Goal: Task Accomplishment & Management: Manage account settings

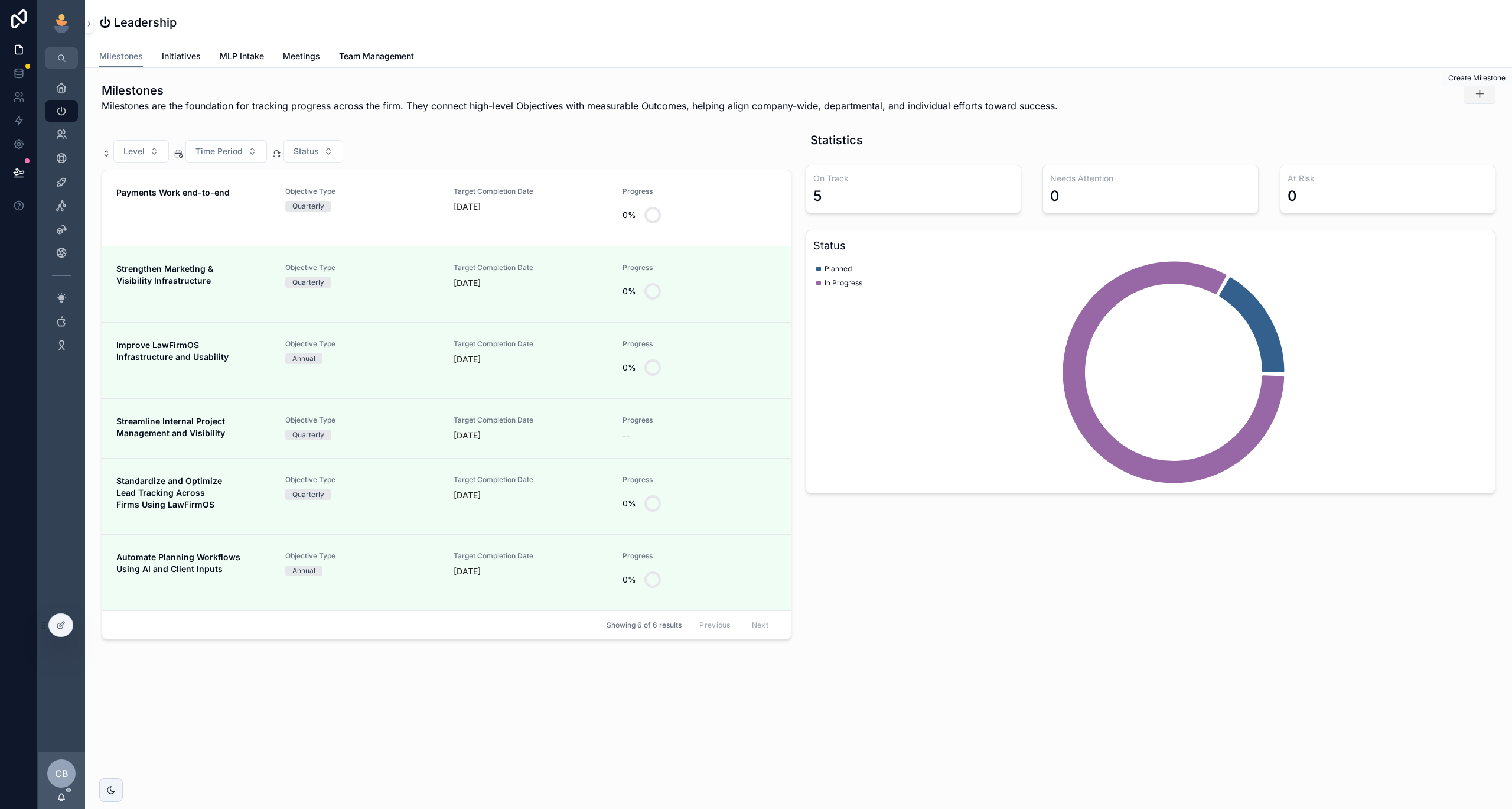
click at [1489, 90] on button "scrollable content" at bounding box center [1480, 93] width 32 height 21
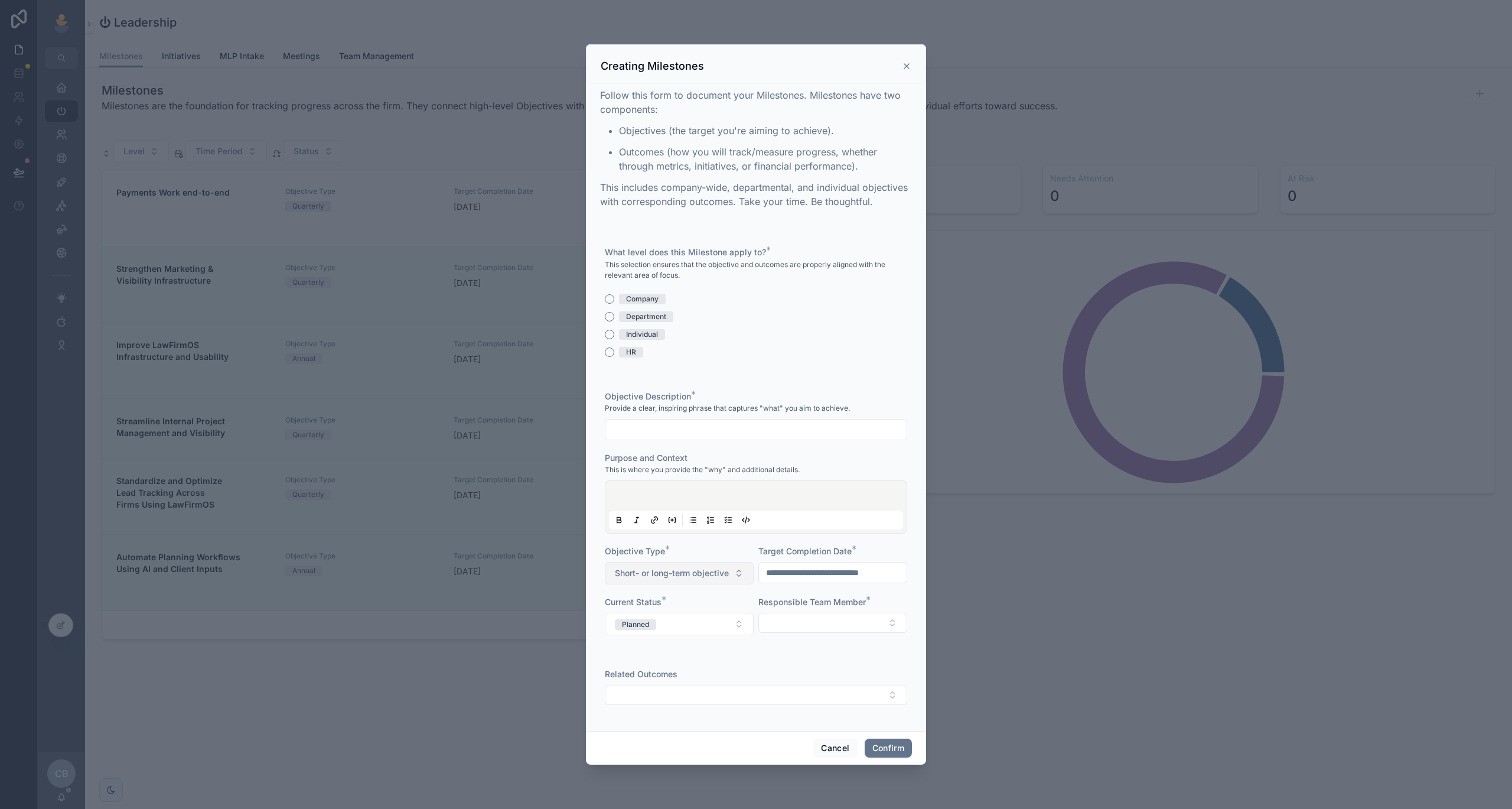
click at [725, 576] on span "Short- or long-term objective" at bounding box center [671, 573] width 114 height 12
click at [722, 552] on div "Objective Type *" at bounding box center [680, 552] width 149 height 12
click at [710, 624] on button "Planned" at bounding box center [680, 624] width 149 height 22
click at [756, 582] on div "Objective Description * Provide a clear, inspiring phrase that captures "what" …" at bounding box center [756, 519] width 303 height 257
click at [723, 698] on button "Select Button" at bounding box center [756, 694] width 303 height 20
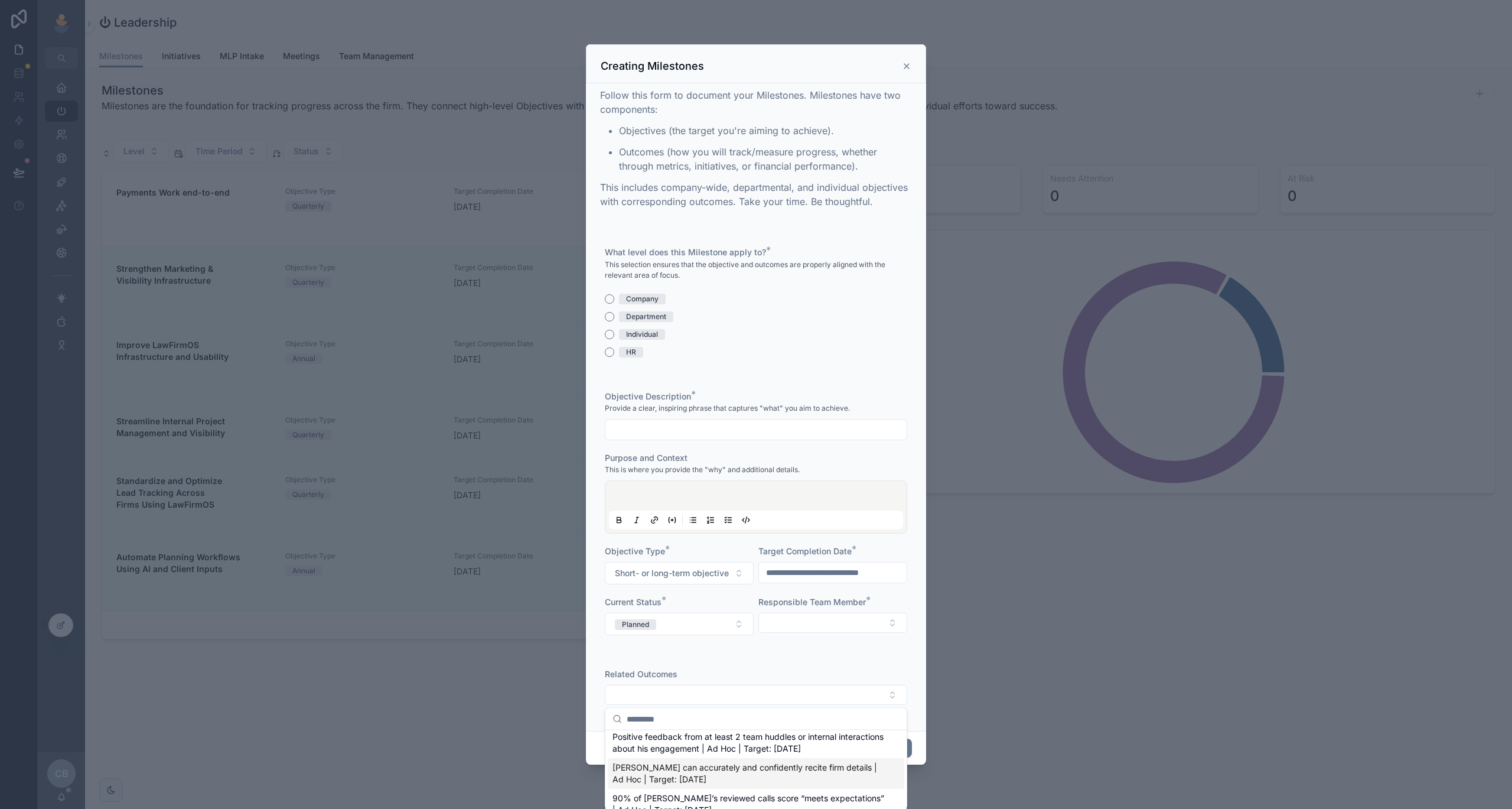
scroll to position [1380, 0]
click at [224, 771] on div at bounding box center [756, 404] width 1512 height 809
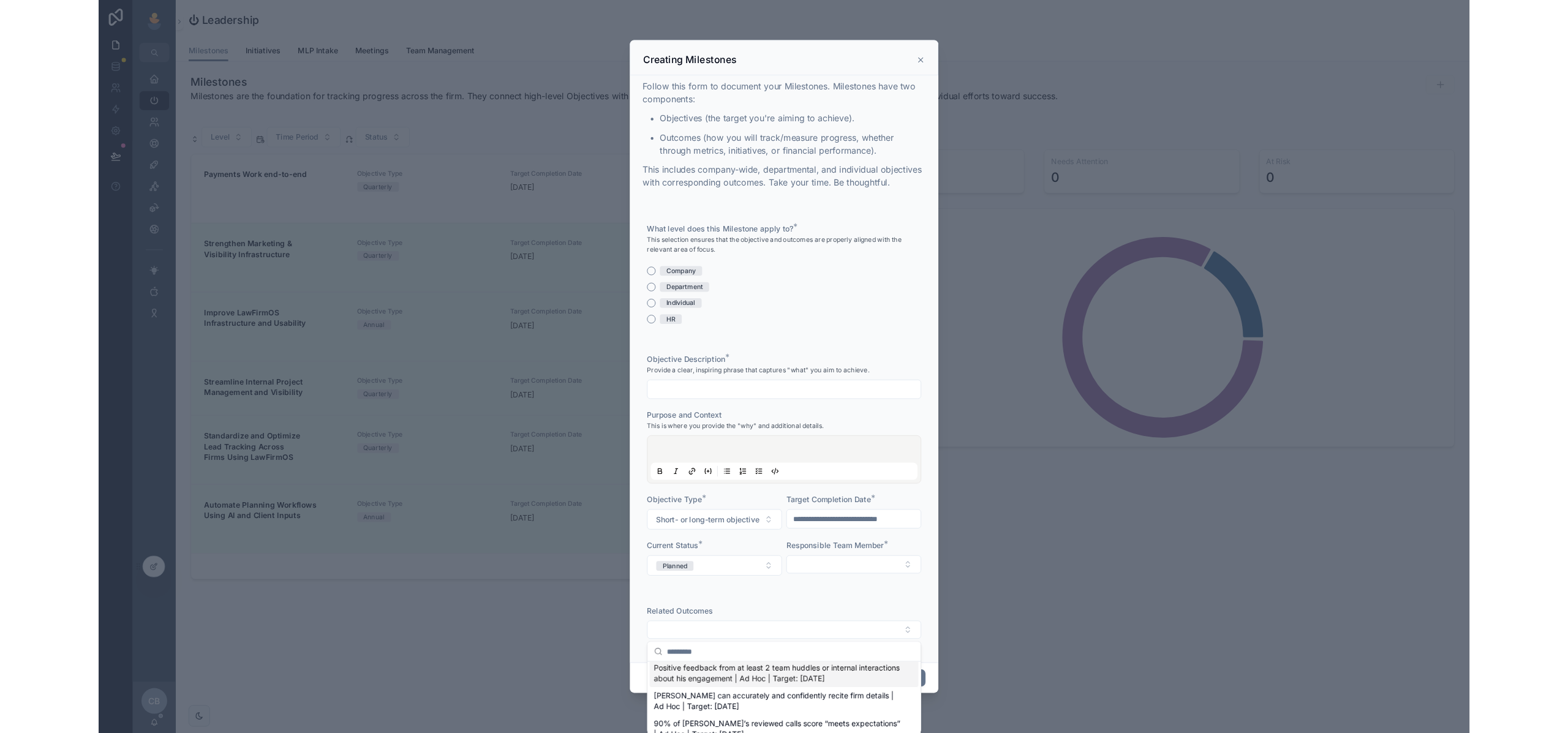
scroll to position [0, 0]
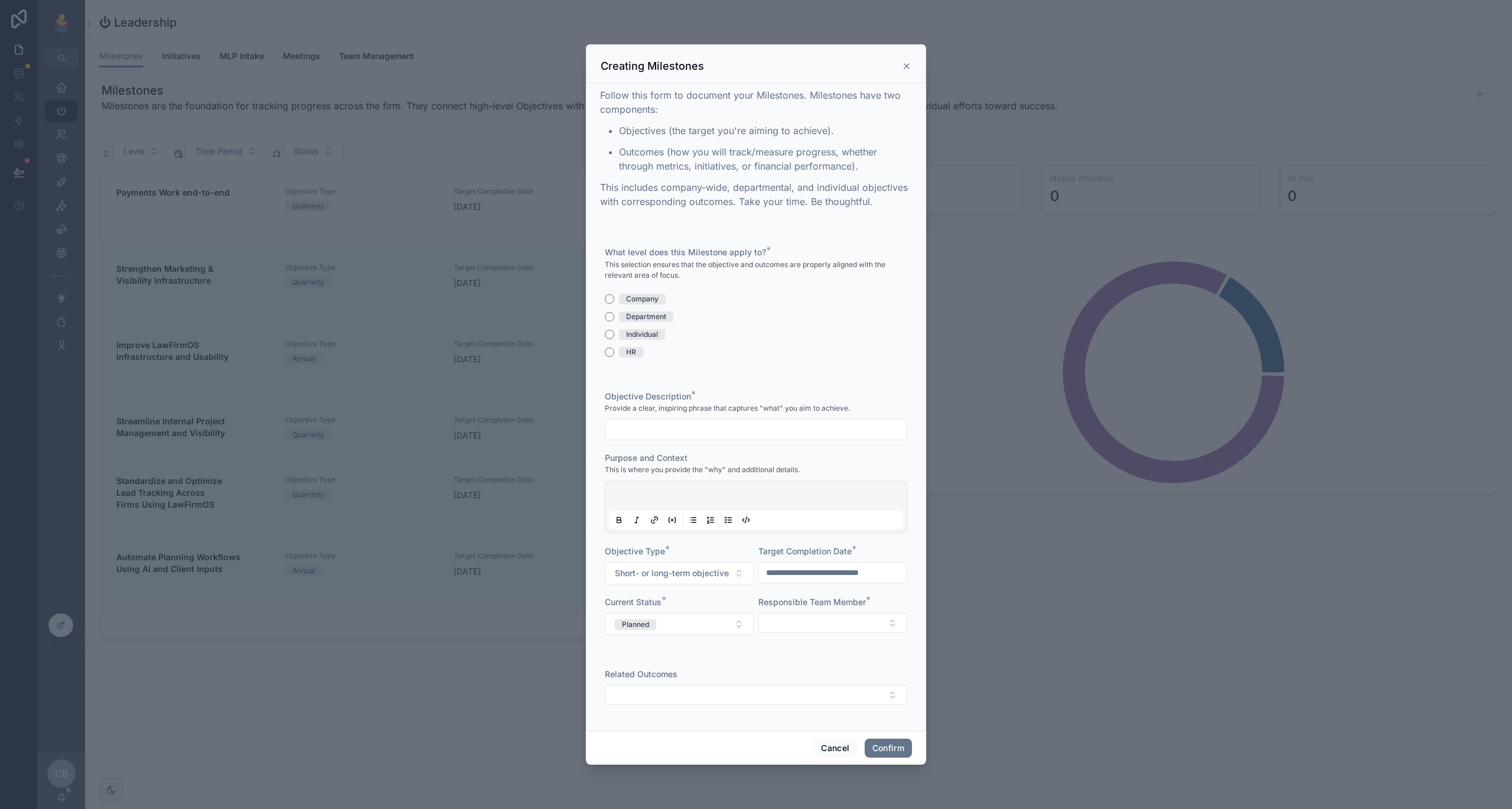
drag, startPoint x: 1423, startPoint y: 806, endPoint x: 1422, endPoint y: 685, distance: 121.0
click at [1422, 686] on div at bounding box center [756, 404] width 1512 height 809
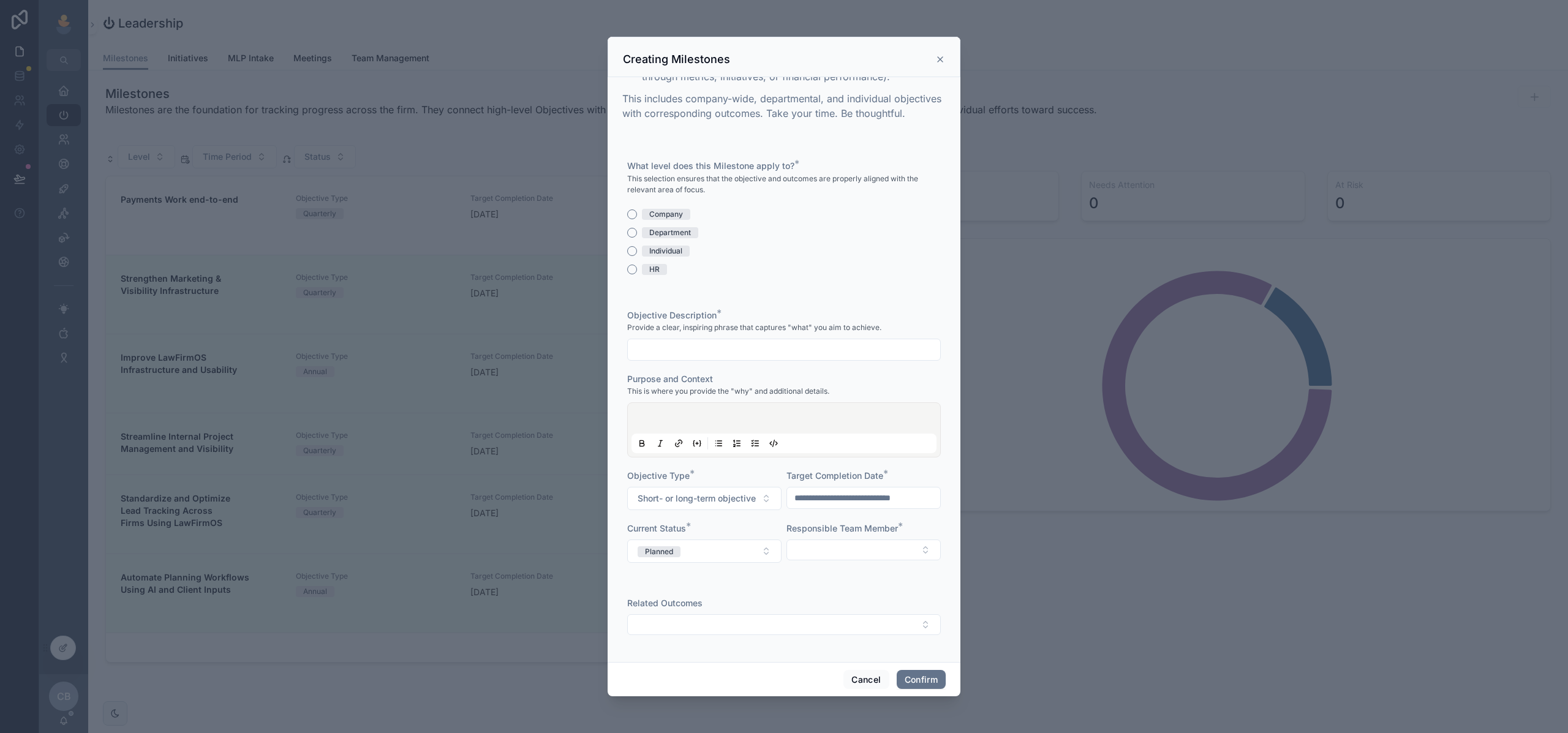
scroll to position [86, 0]
click at [759, 614] on button "Select Button" at bounding box center [784, 624] width 314 height 20
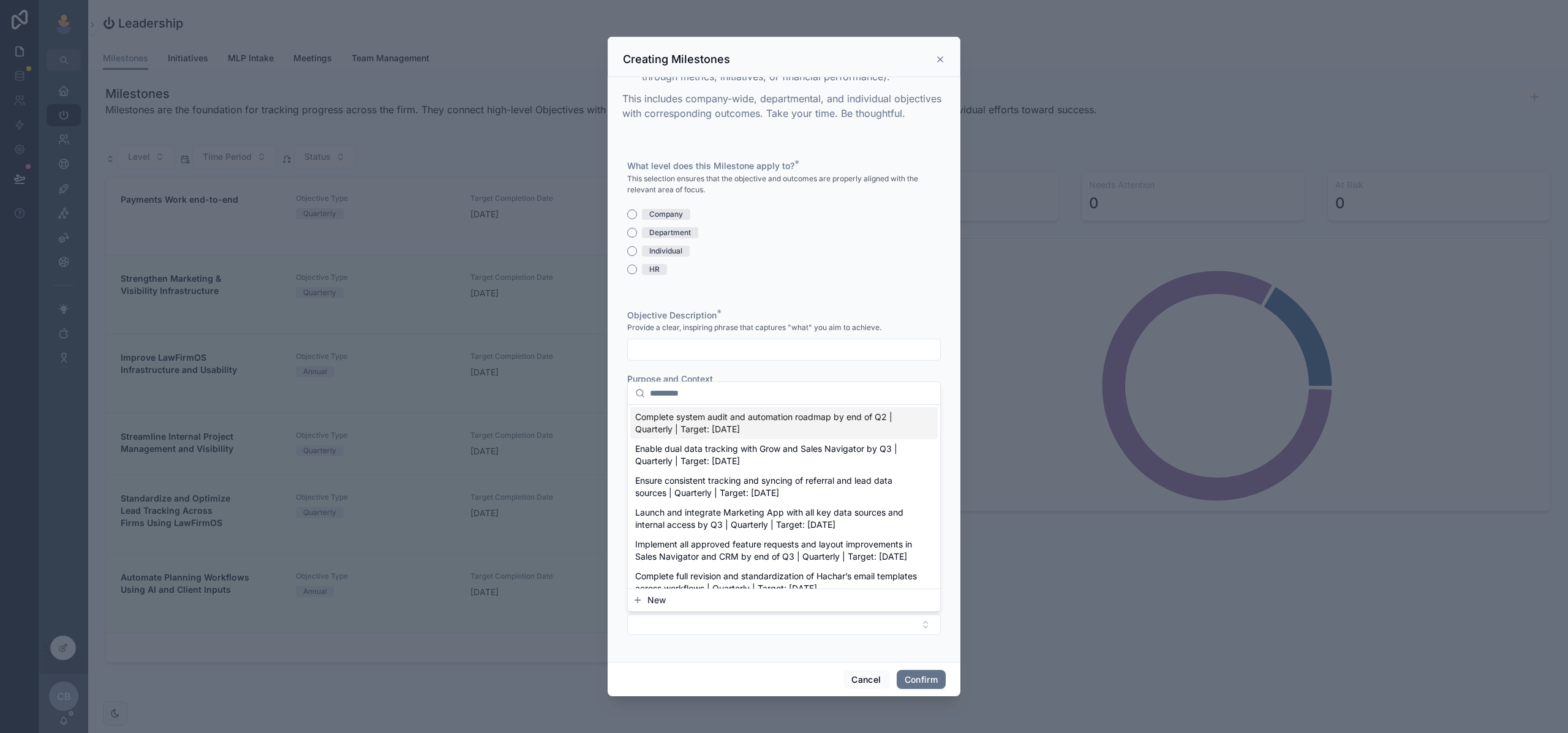
click at [735, 600] on button "New" at bounding box center [784, 600] width 302 height 12
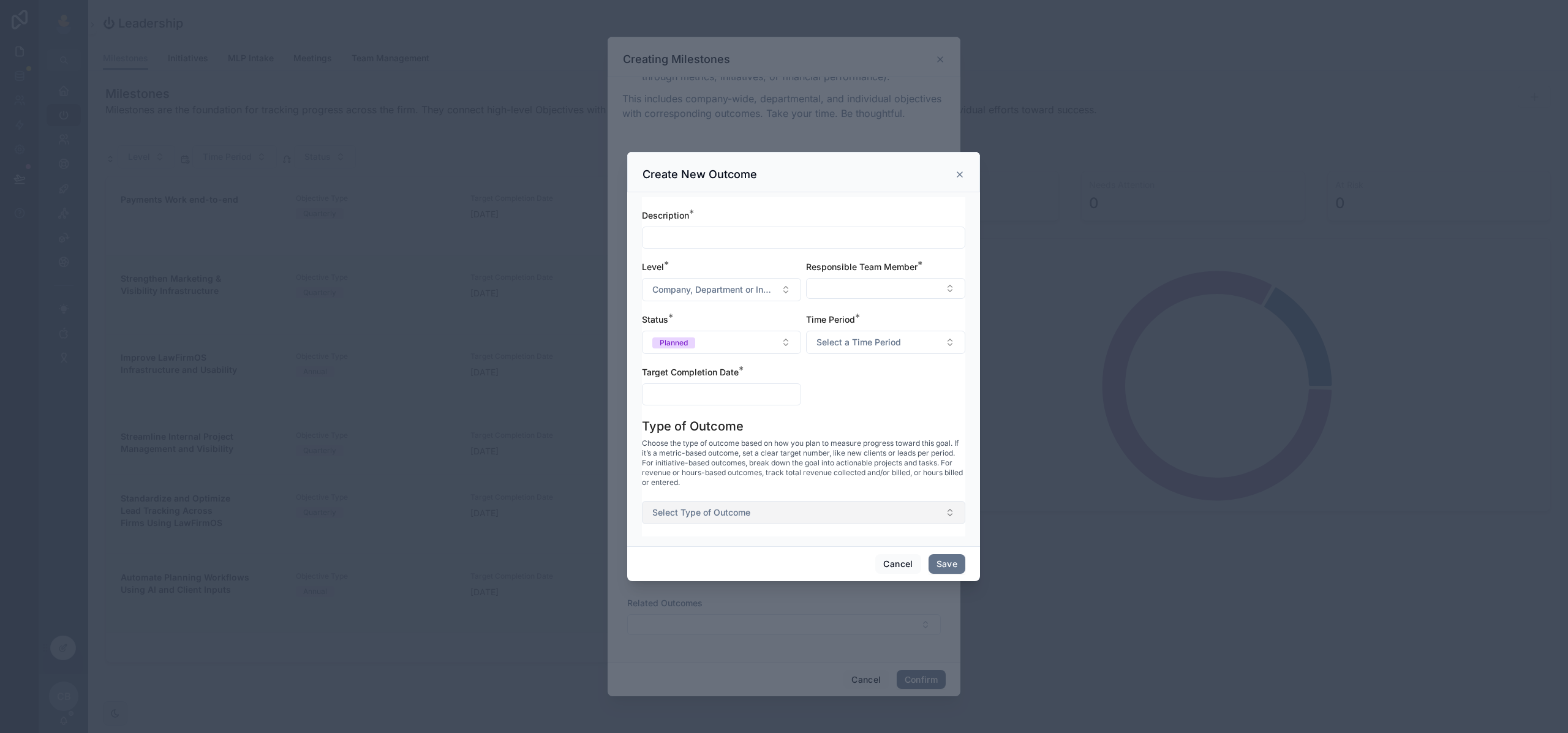
click at [731, 510] on span "Select Type of Outcome" at bounding box center [701, 513] width 98 height 12
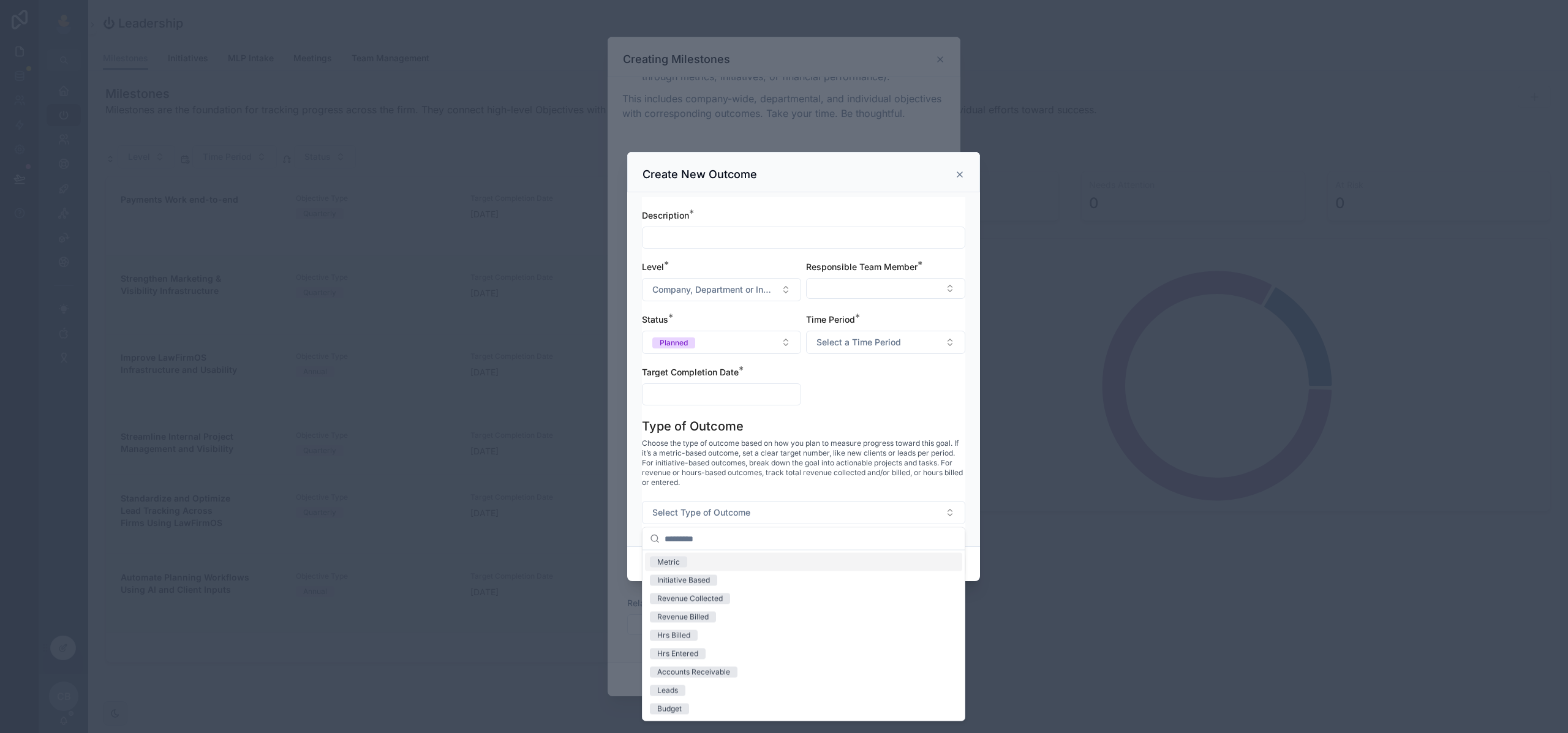
click at [854, 479] on span "Choose the type of outcome based on how you plan to measure progress toward thi…" at bounding box center [803, 463] width 324 height 49
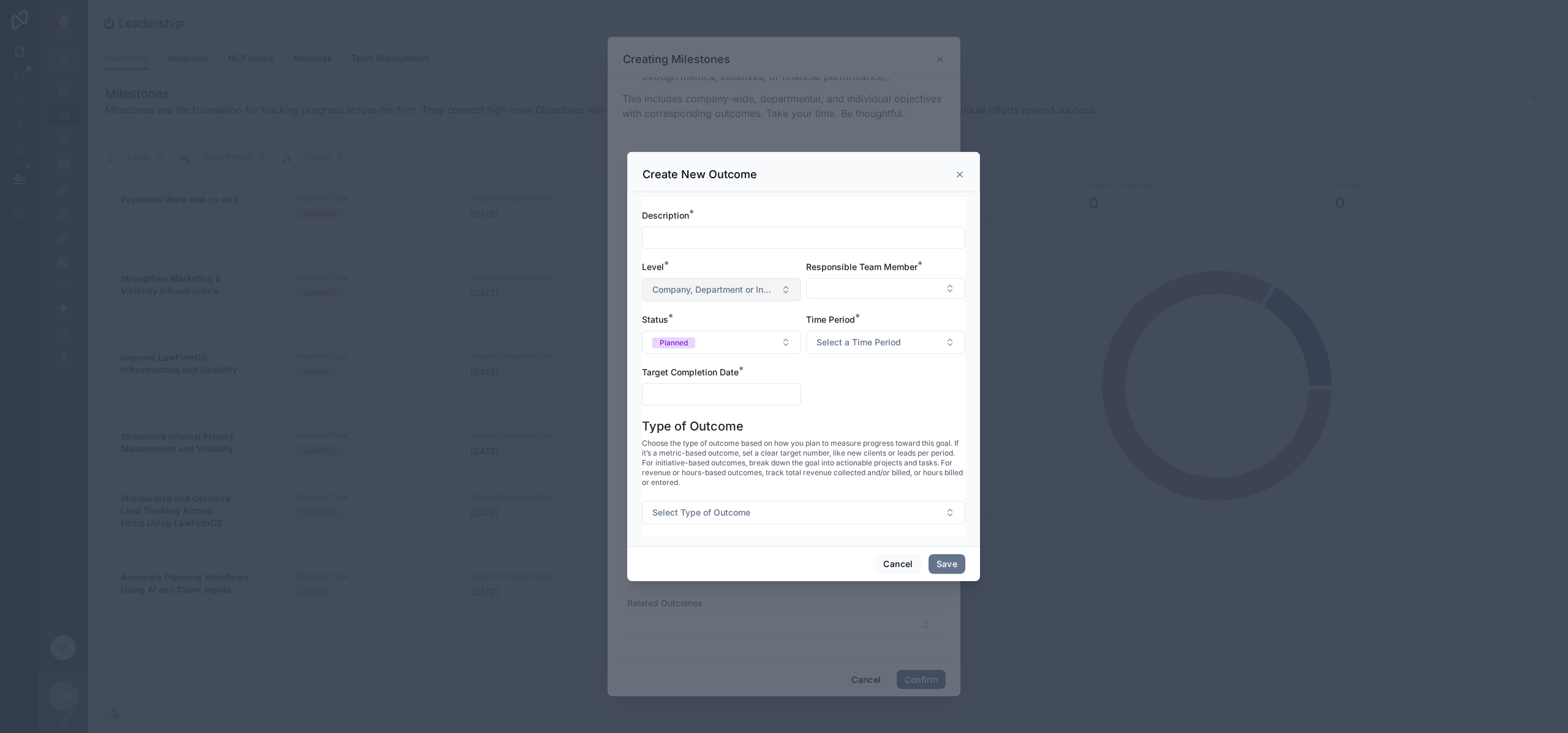
click at [737, 285] on span "Company, Department or Individual" at bounding box center [714, 290] width 124 height 12
click at [738, 269] on div "Level *" at bounding box center [722, 267] width 160 height 12
click at [901, 558] on button "Cancel" at bounding box center [898, 564] width 45 height 19
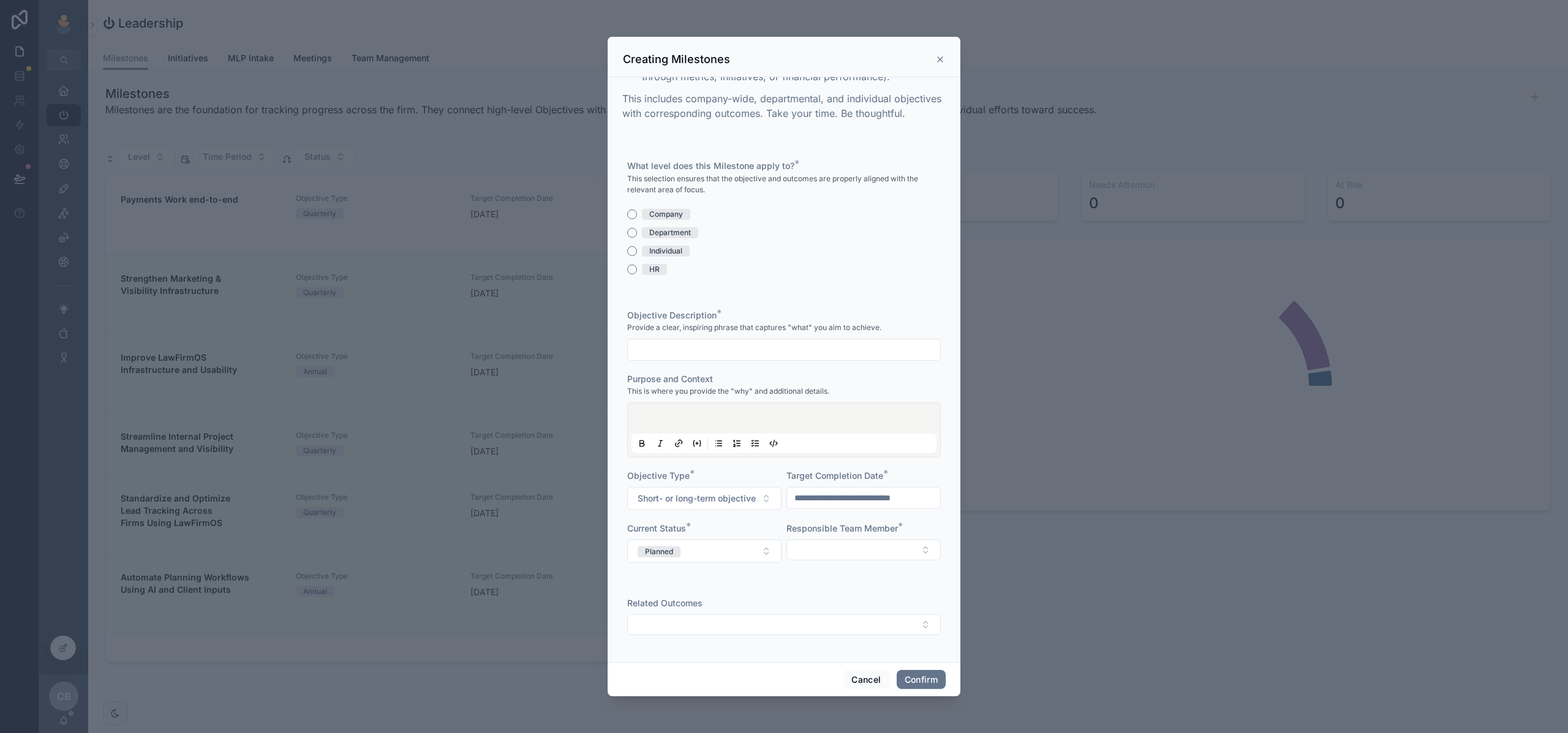
click at [943, 58] on icon at bounding box center [940, 59] width 10 height 10
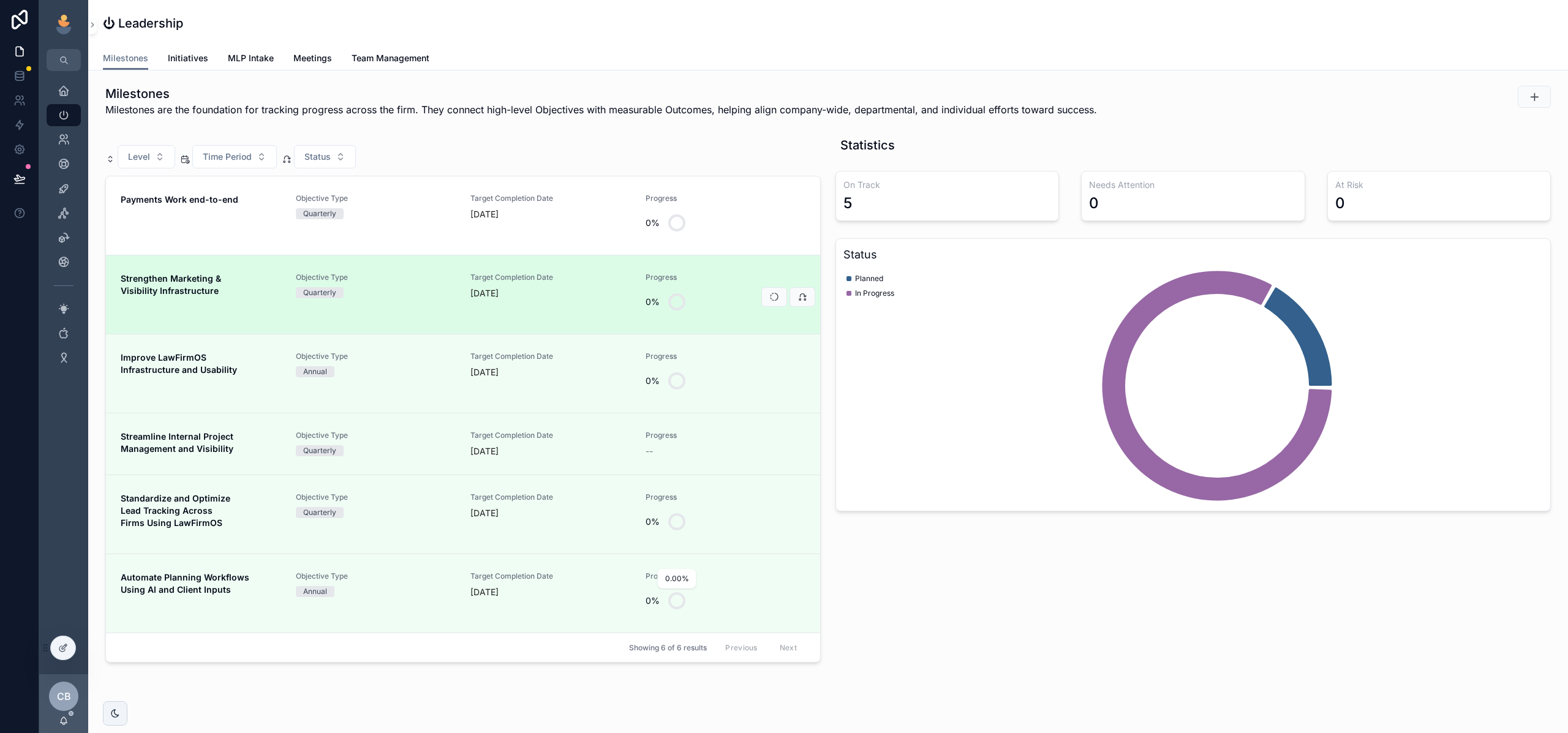
scroll to position [0, 0]
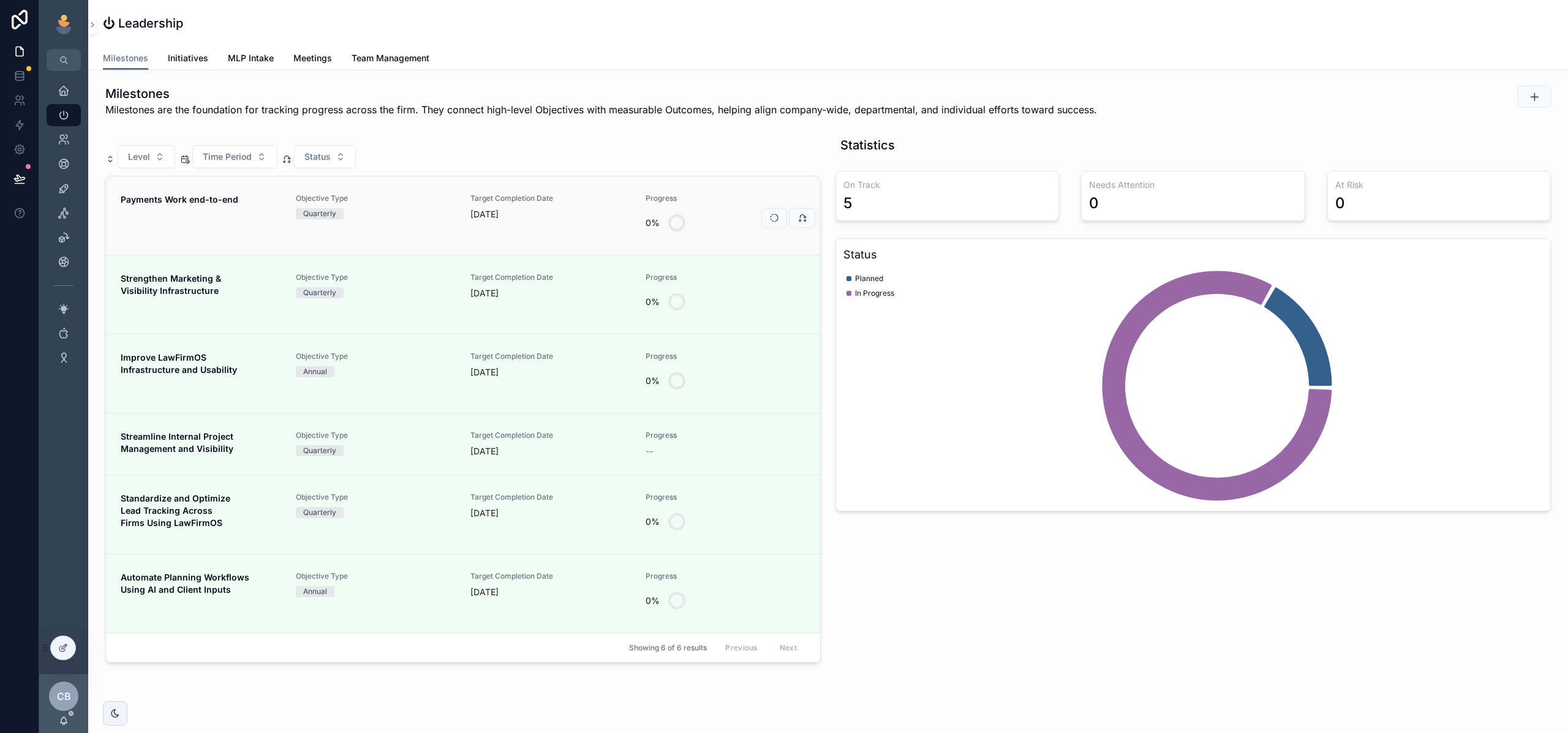
click at [174, 226] on div "Payments Work end-to-end" at bounding box center [200, 215] width 160 height 44
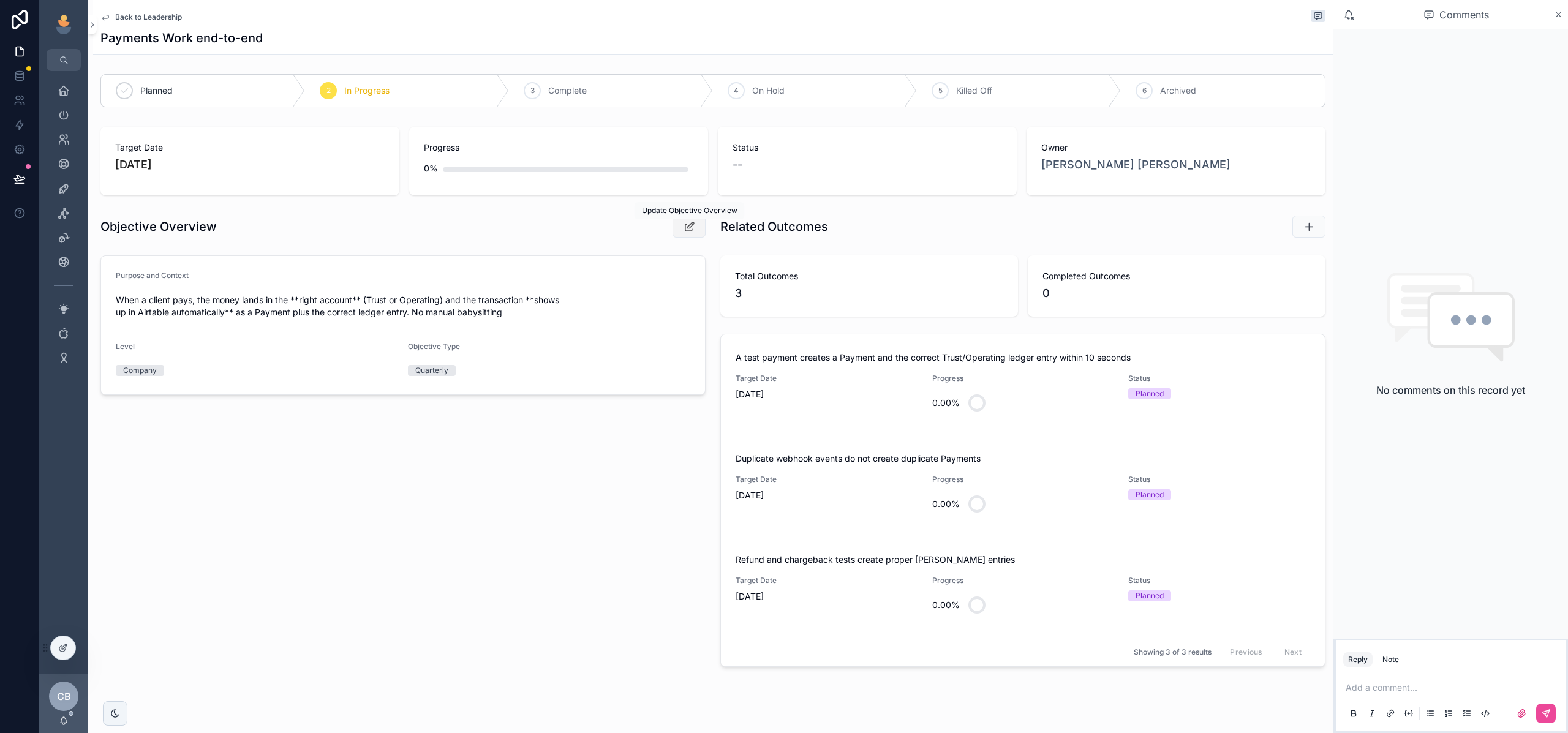
click at [699, 227] on button "scrollable content" at bounding box center [689, 226] width 33 height 22
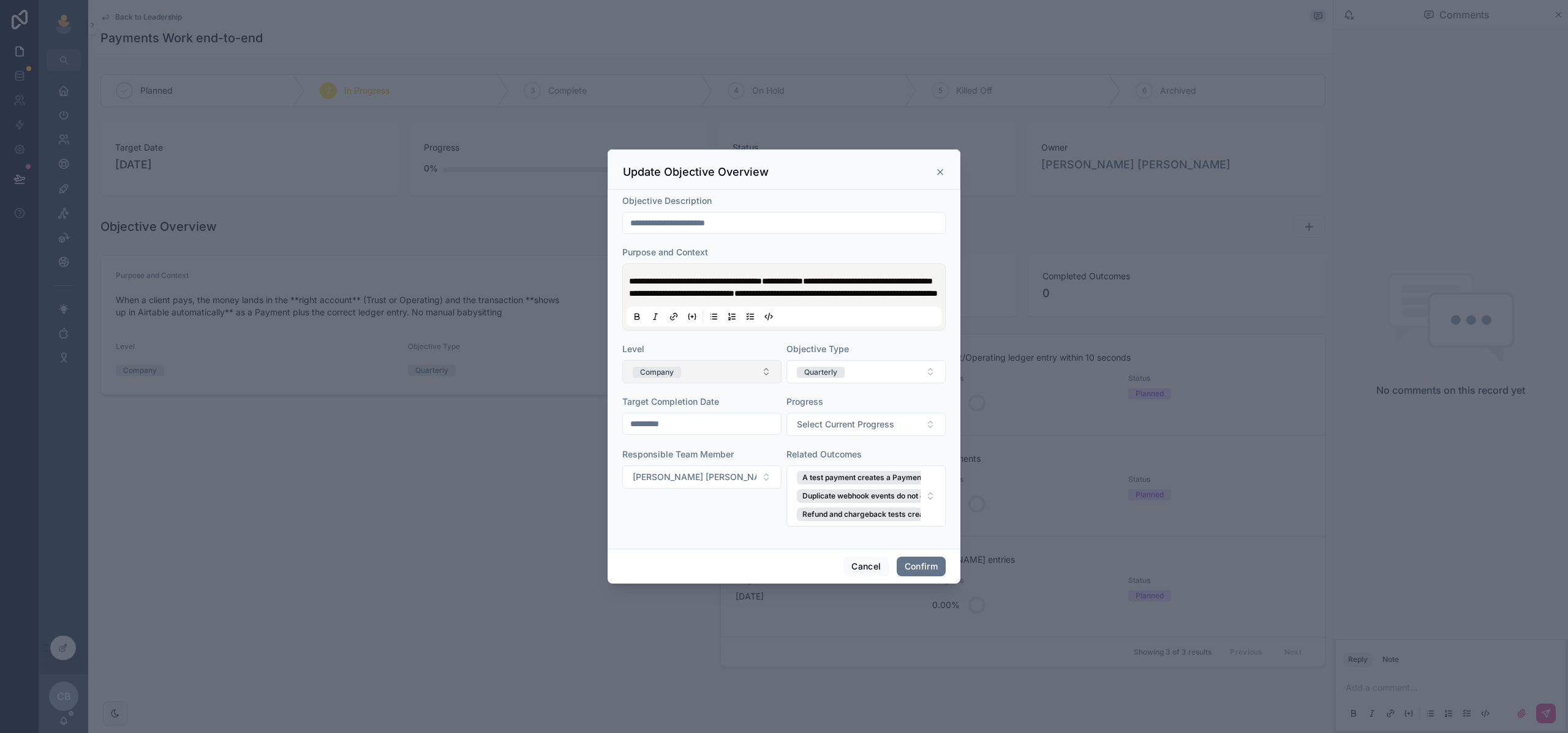
click at [683, 370] on button "Company" at bounding box center [702, 371] width 160 height 23
click at [673, 462] on div "Department" at bounding box center [658, 464] width 42 height 11
click at [700, 519] on div "Responsible Team Member [PERSON_NAME] [PERSON_NAME]" at bounding box center [702, 487] width 160 height 78
click at [911, 566] on button "Confirm" at bounding box center [921, 566] width 49 height 19
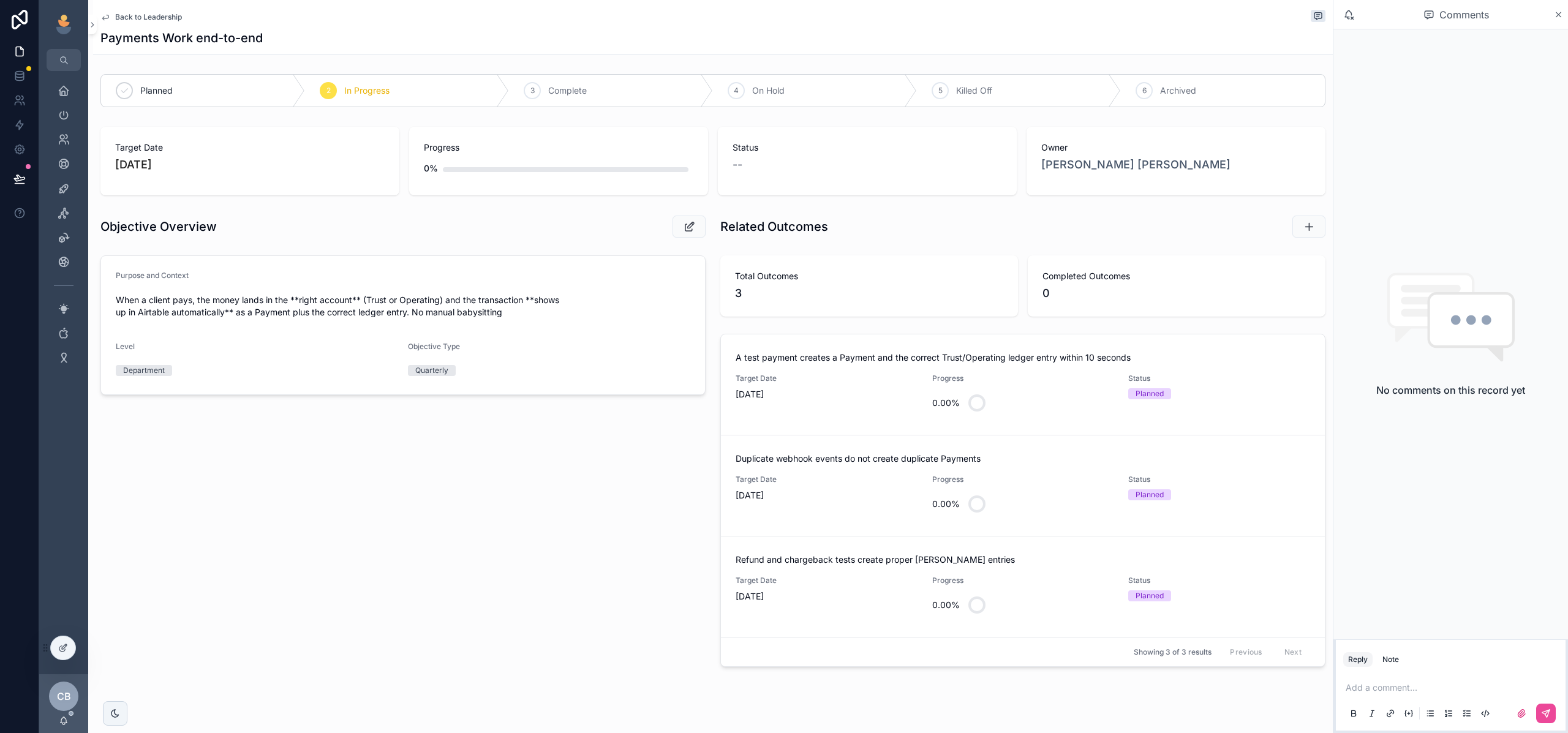
click at [160, 19] on span "Back to Leadership" at bounding box center [148, 17] width 66 height 10
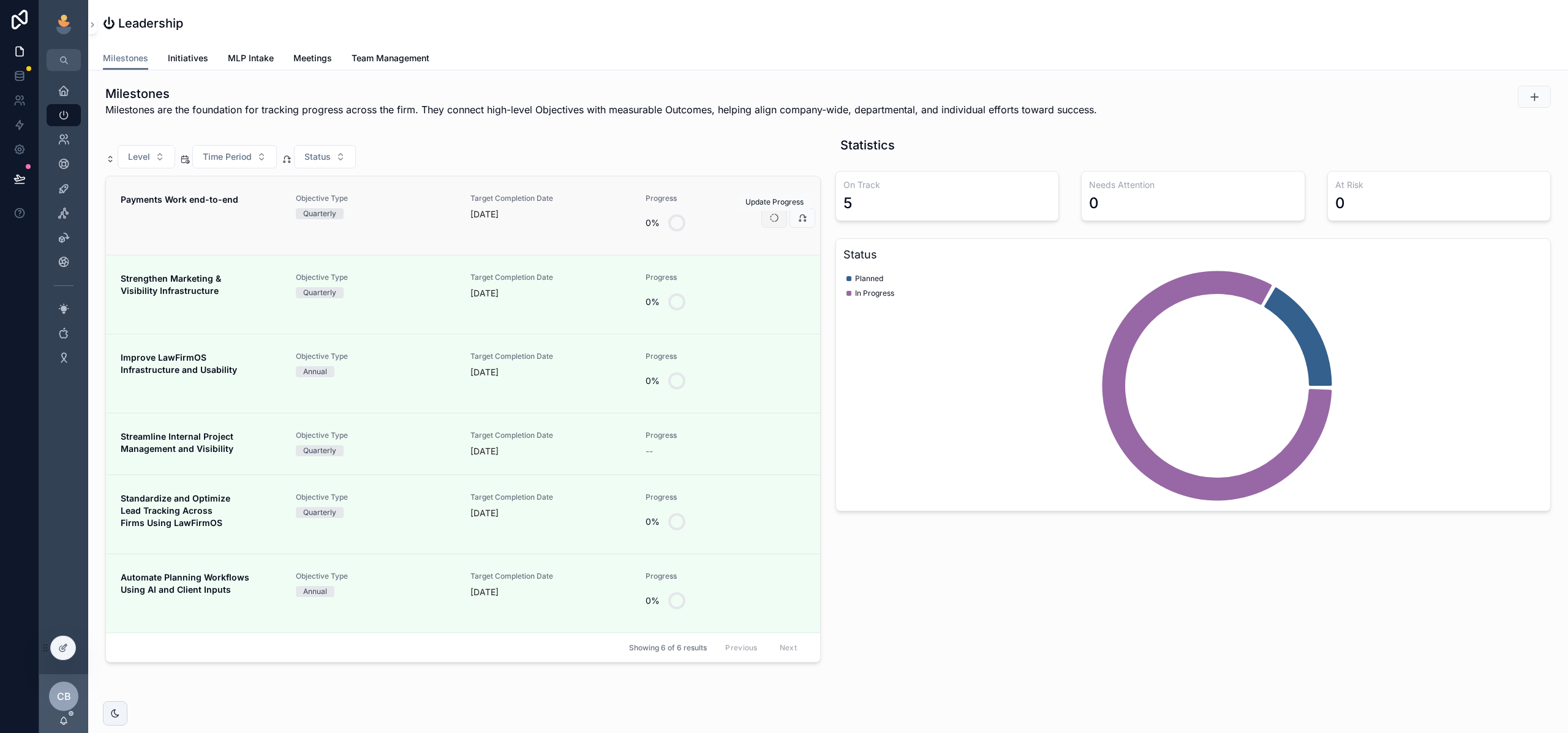
click at [775, 218] on icon "scrollable content" at bounding box center [774, 218] width 10 height 10
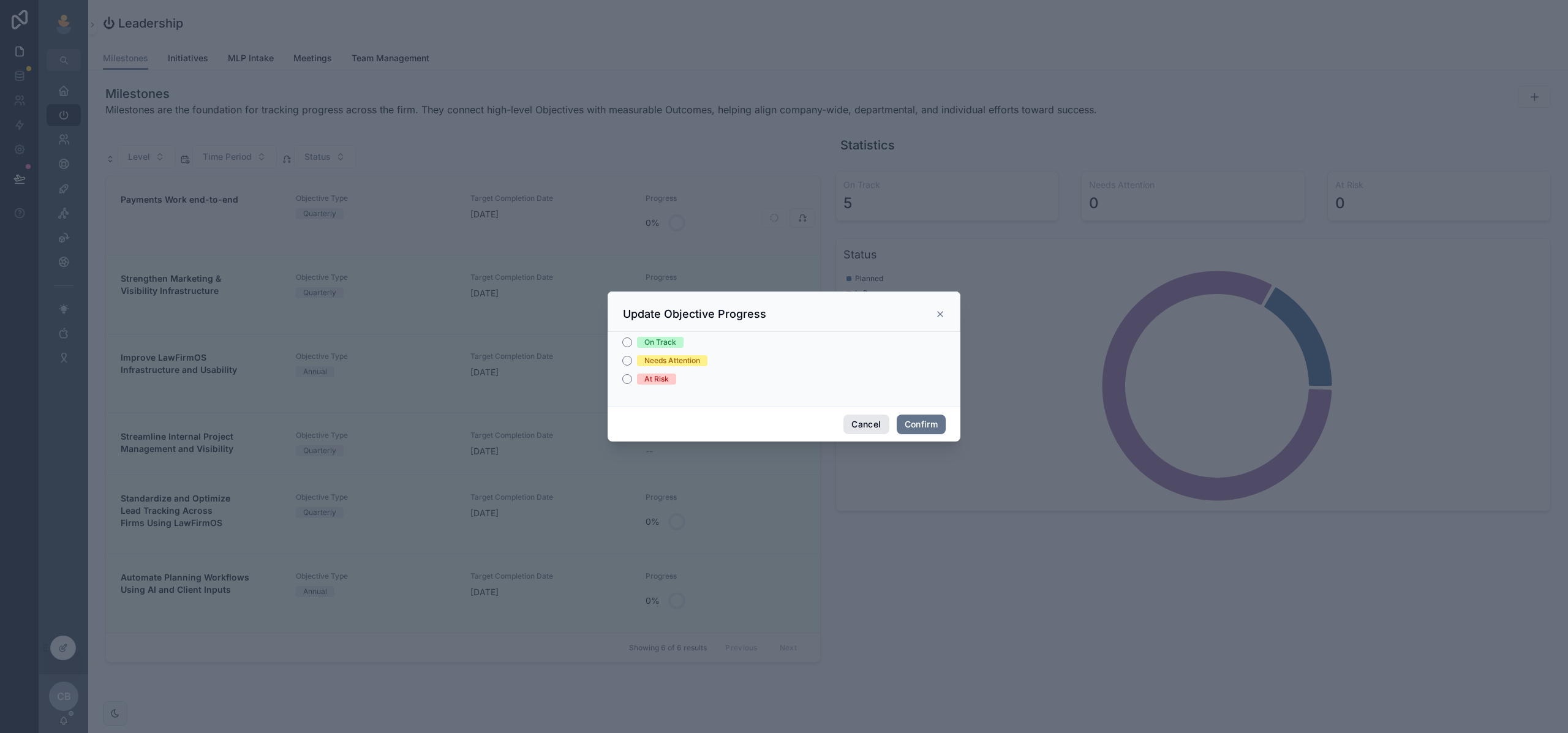
click at [867, 425] on button "Cancel" at bounding box center [866, 425] width 45 height 19
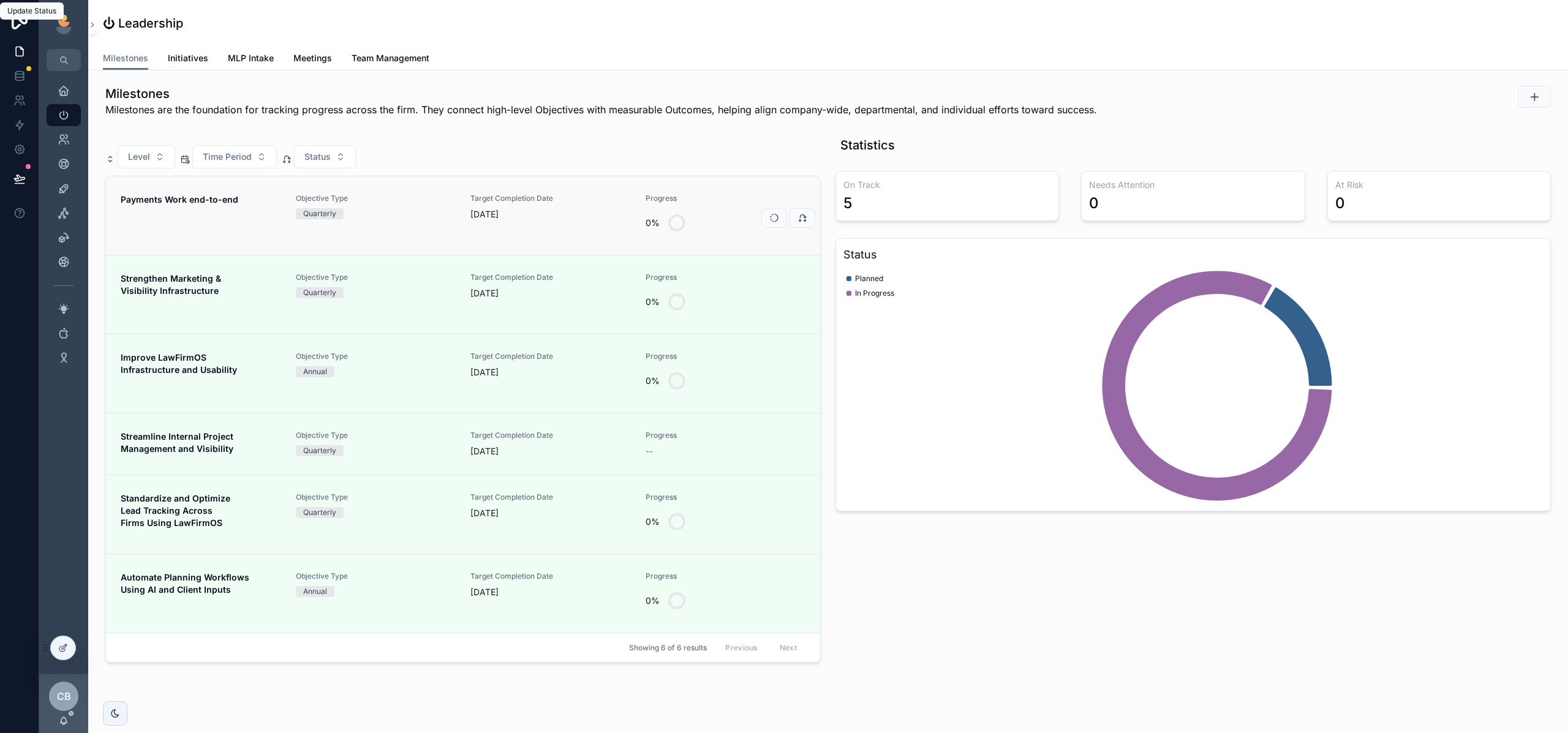
click at [800, 215] on icon "scrollable content" at bounding box center [802, 218] width 10 height 10
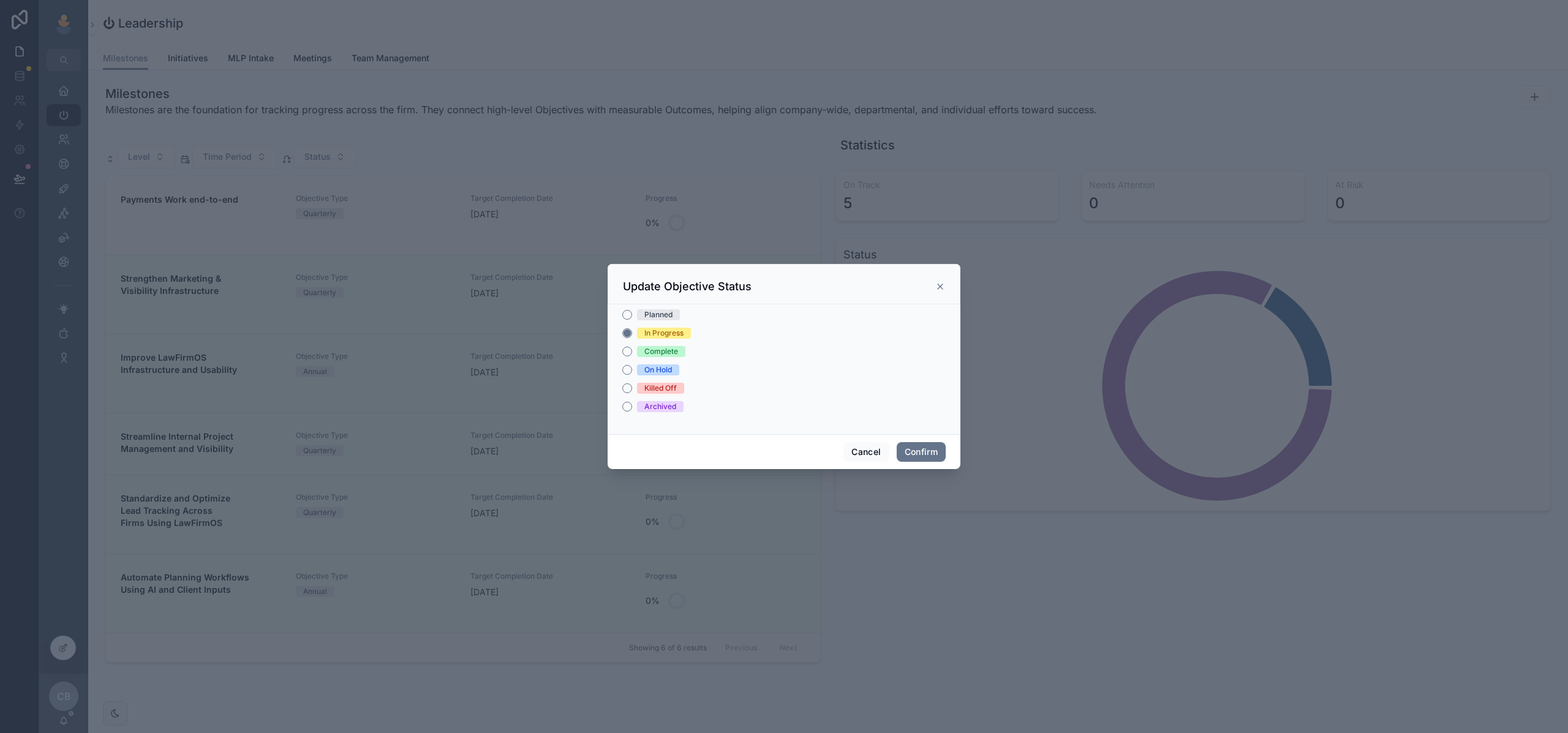
click at [718, 195] on div at bounding box center [784, 366] width 1568 height 733
click at [865, 449] on button "Cancel" at bounding box center [866, 452] width 45 height 19
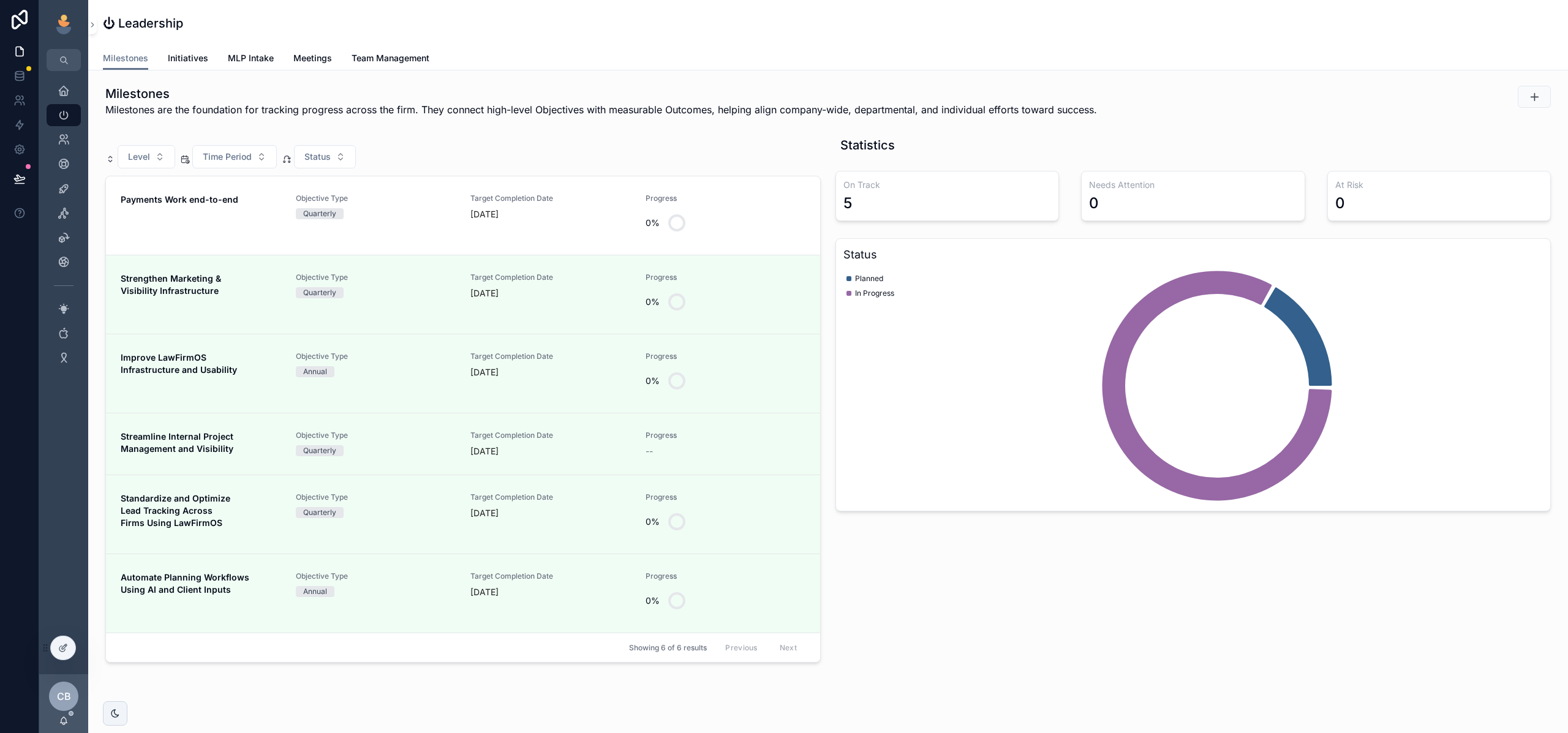
scroll to position [4, 0]
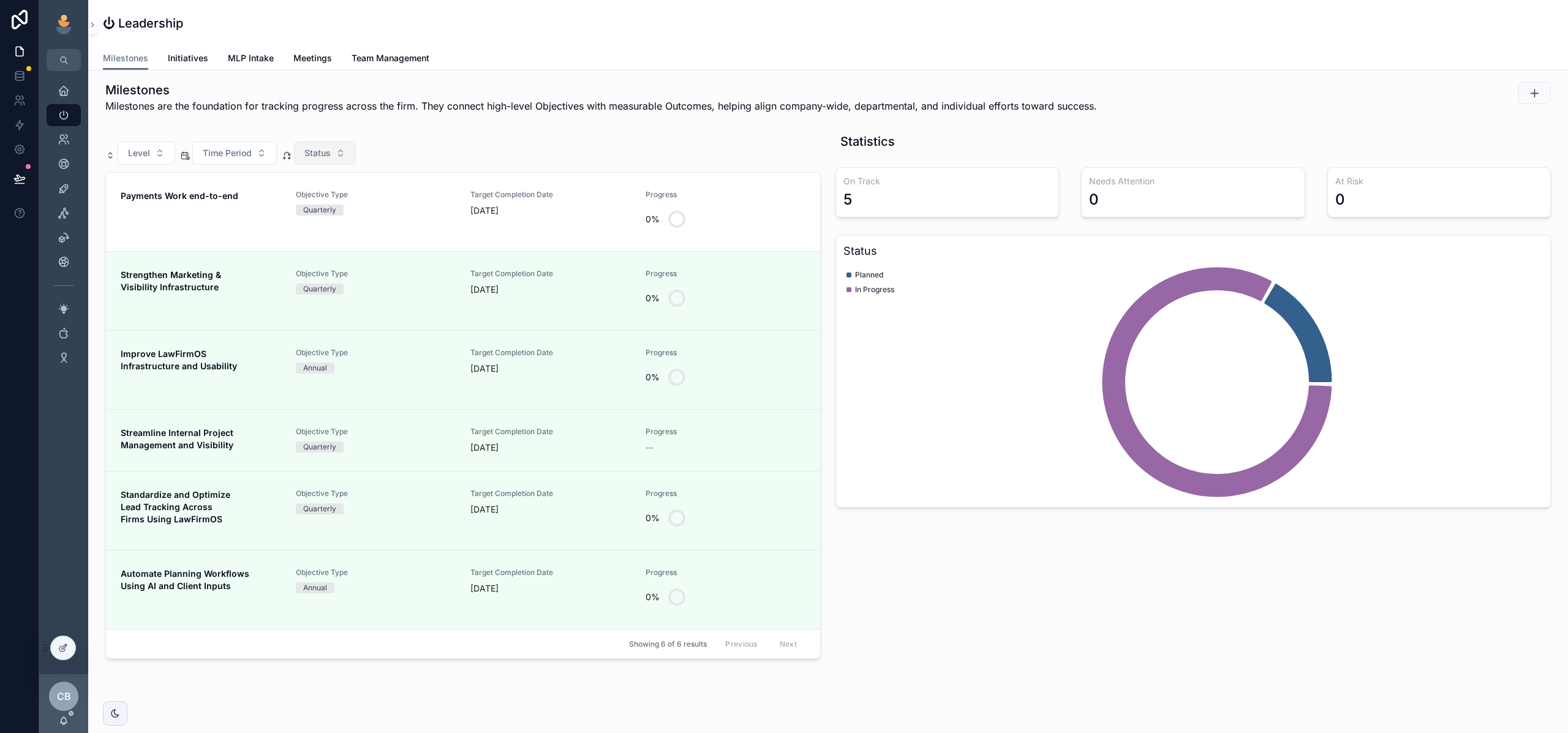
click at [343, 153] on button "Status" at bounding box center [325, 153] width 62 height 23
click at [347, 217] on div "In Progress" at bounding box center [324, 222] width 147 height 19
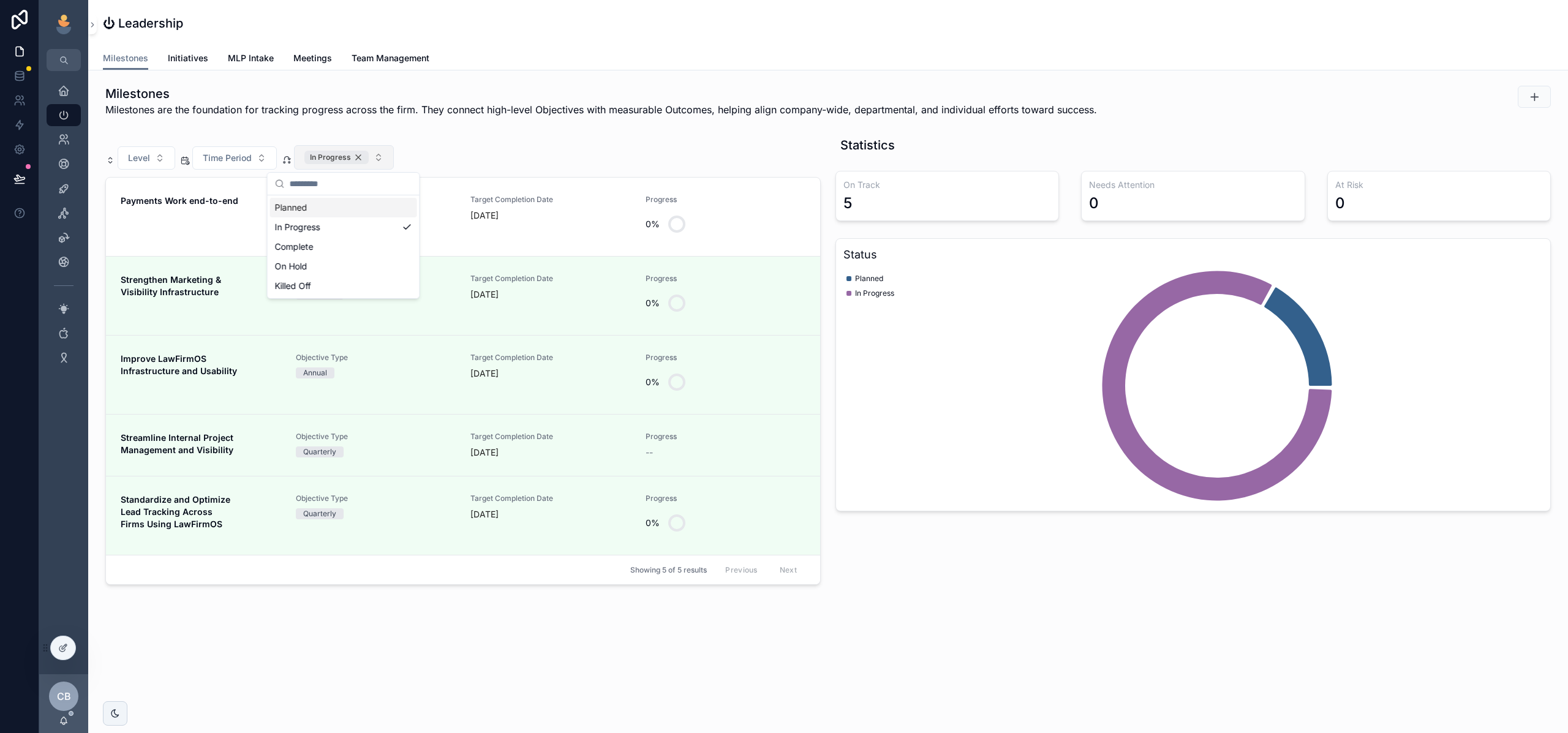
click at [332, 153] on div "In Progress" at bounding box center [336, 157] width 65 height 13
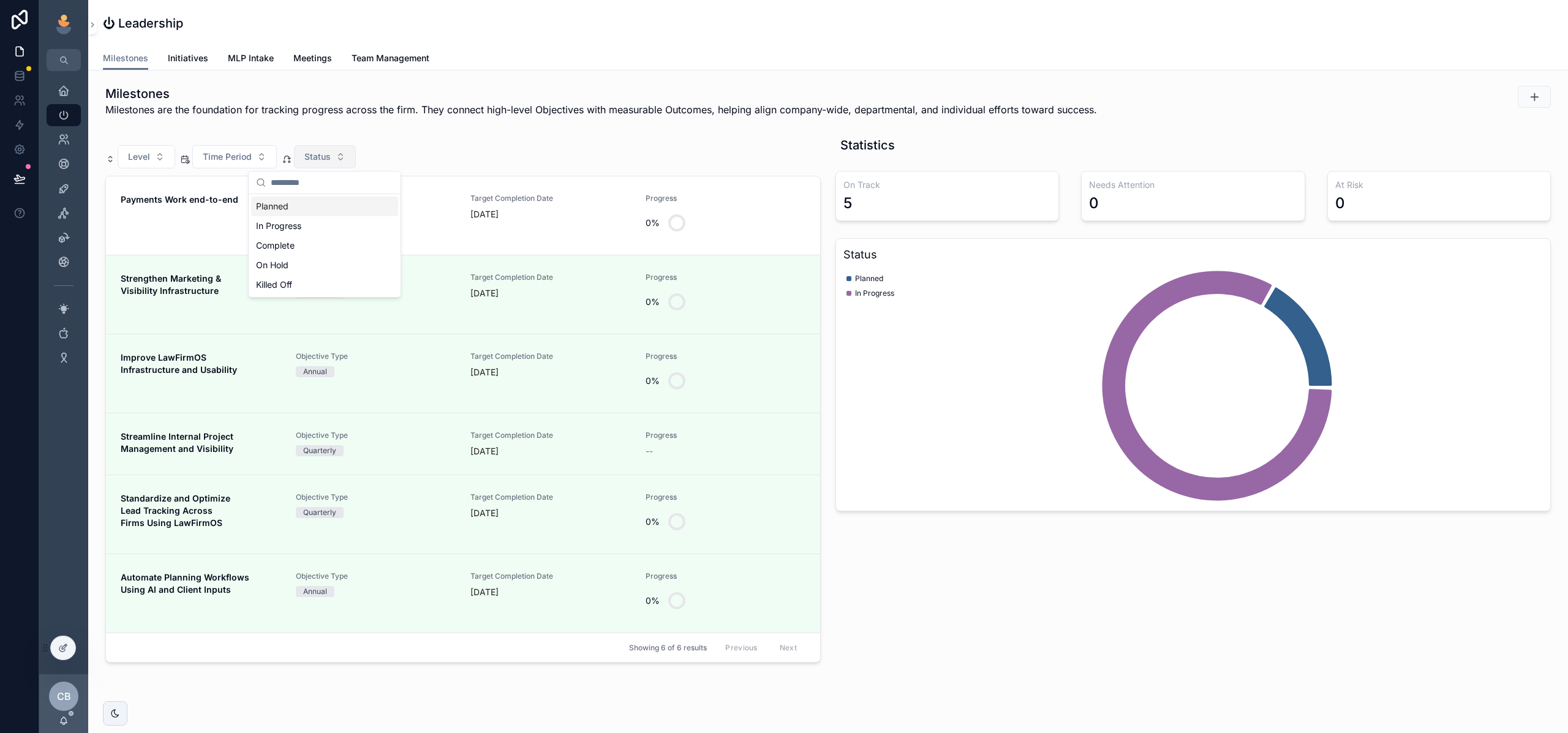
click at [403, 153] on div "Level Time Period Status" at bounding box center [463, 157] width 715 height 23
click at [255, 155] on button "Time Period" at bounding box center [234, 157] width 84 height 23
click at [144, 160] on span "Level" at bounding box center [138, 157] width 22 height 12
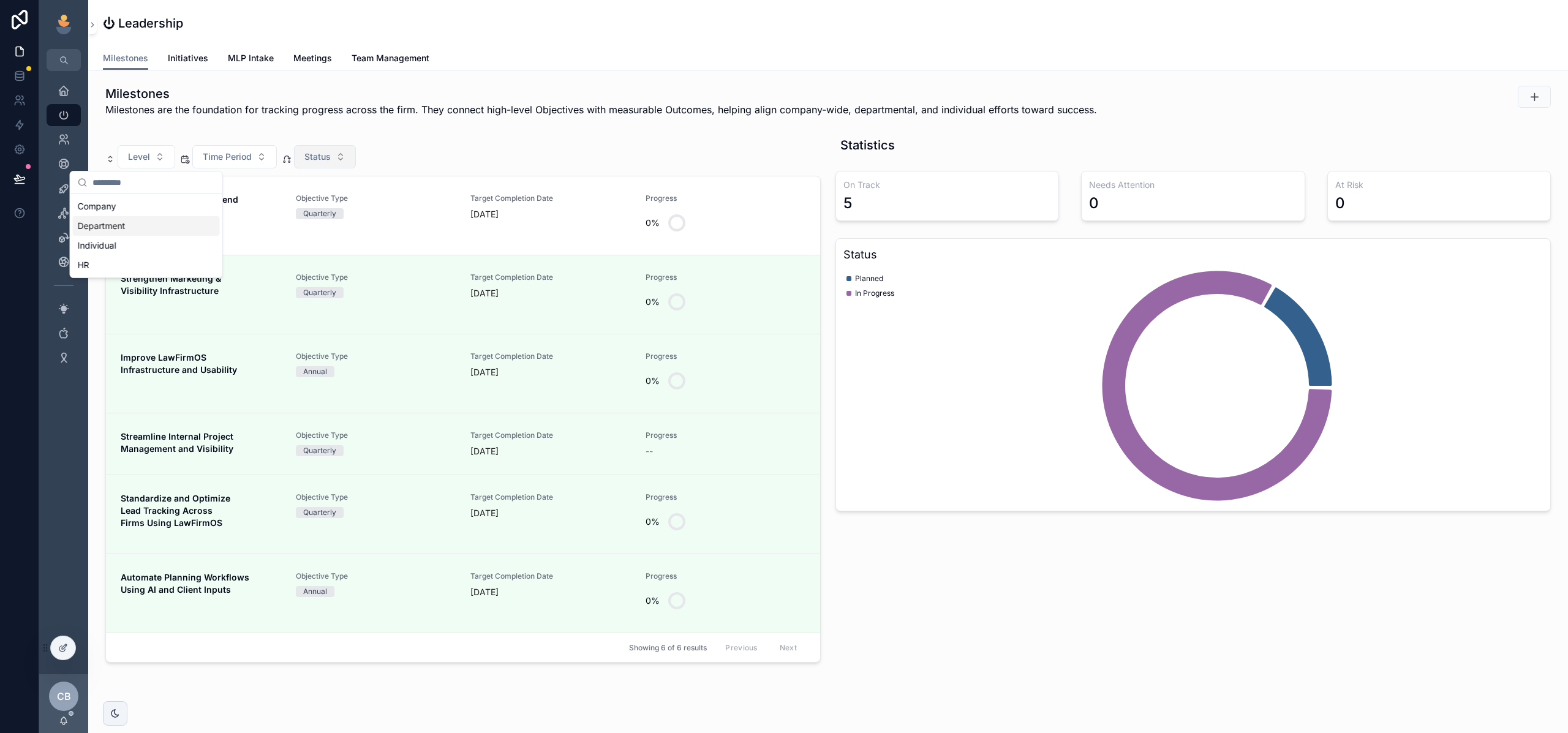
click at [285, 130] on div "Milestones Milestones are the foundation for tracking progress across the firm.…" at bounding box center [829, 408] width 1480 height 675
